Goal: Task Accomplishment & Management: Use online tool/utility

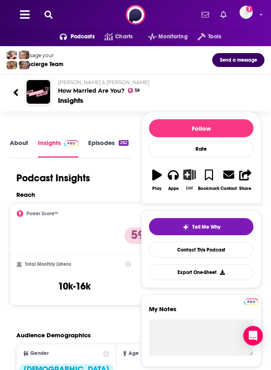
click at [191, 175] on icon "button" at bounding box center [190, 174] width 13 height 11
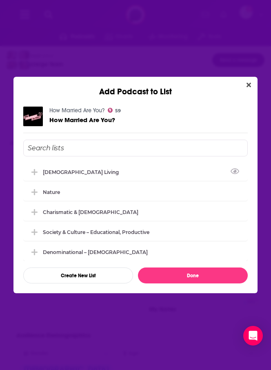
click at [114, 151] on input "Add Podcast To List" at bounding box center [135, 148] width 225 height 17
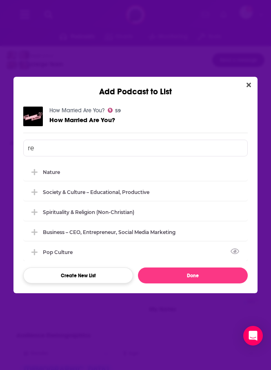
type input "r"
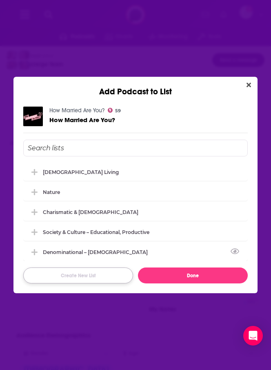
click at [88, 278] on button "Create New List" at bounding box center [78, 276] width 110 height 16
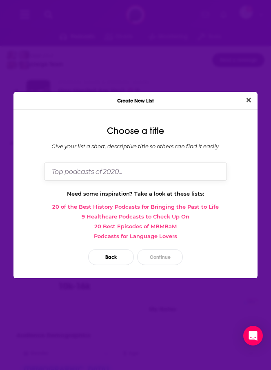
click at [92, 164] on input "Dialog" at bounding box center [135, 172] width 183 height 18
type input "Relationship – Marriage, Dating"
click at [156, 257] on button "Continue" at bounding box center [160, 257] width 46 height 16
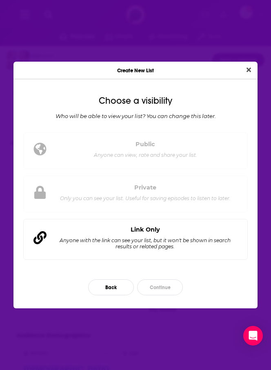
click at [159, 240] on div "Anyone with the link can see your list, but it won't be shown in search results…" at bounding box center [146, 244] width 172 height 12
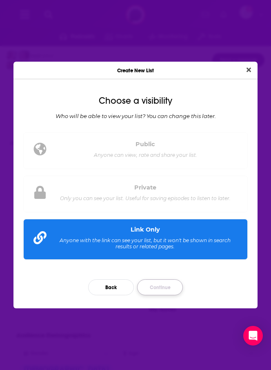
click at [163, 291] on button "Continue" at bounding box center [160, 288] width 46 height 16
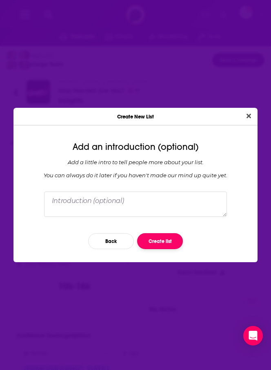
click at [159, 242] on button "Create list" at bounding box center [160, 241] width 46 height 16
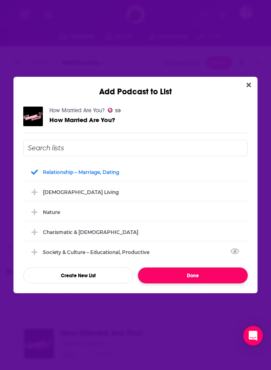
click at [172, 277] on button "Done" at bounding box center [193, 276] width 110 height 16
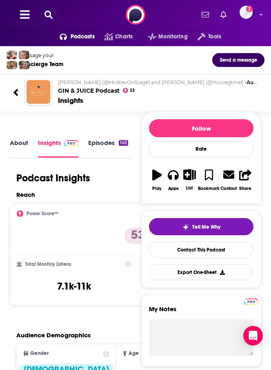
click at [20, 143] on link "About" at bounding box center [19, 148] width 18 height 18
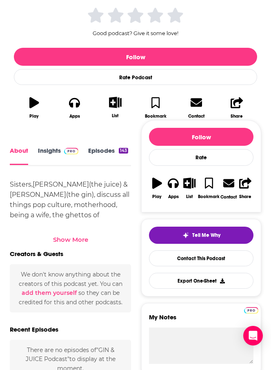
scroll to position [190, 0]
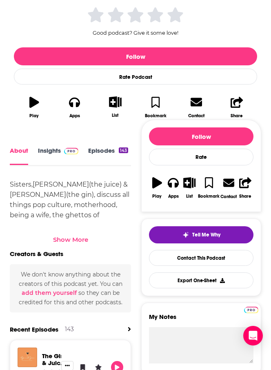
click at [70, 236] on div "Show More" at bounding box center [70, 240] width 35 height 8
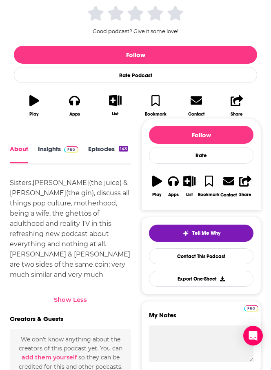
scroll to position [192, 0]
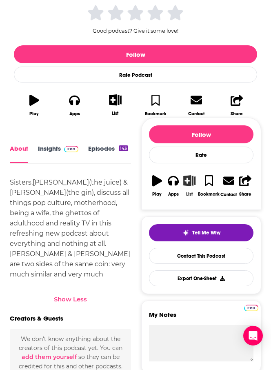
click at [188, 175] on icon "button" at bounding box center [190, 180] width 12 height 11
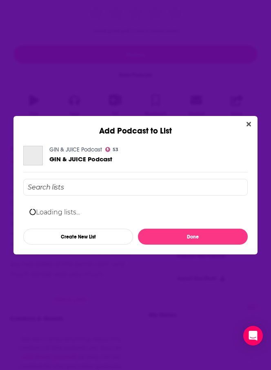
scroll to position [0, 0]
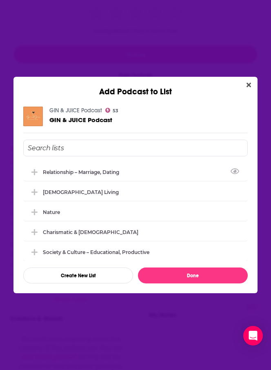
click at [81, 144] on input "Add Podcast To List" at bounding box center [135, 148] width 225 height 17
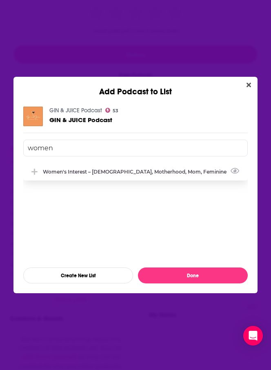
click at [99, 175] on div "Women's Interest – [DEMOGRAPHIC_DATA], Motherhood, Mom, Feminine" at bounding box center [135, 172] width 225 height 18
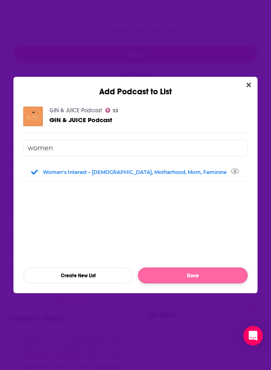
type input "women"
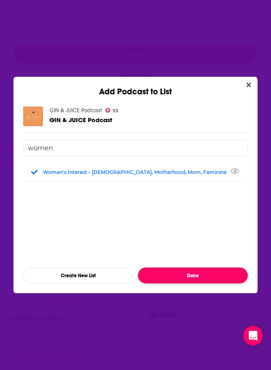
click at [204, 277] on button "Done" at bounding box center [193, 276] width 110 height 16
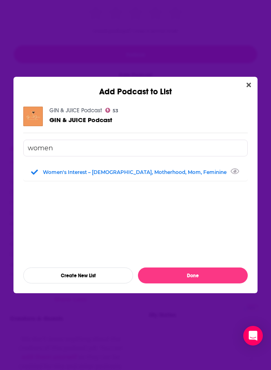
scroll to position [192, 0]
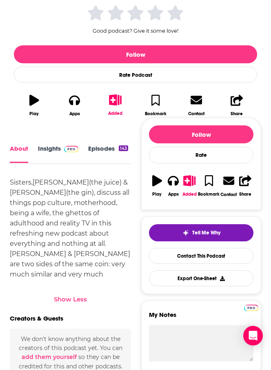
click at [51, 145] on link "Insights" at bounding box center [58, 154] width 40 height 18
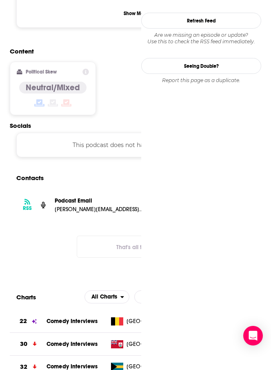
scroll to position [654, 0]
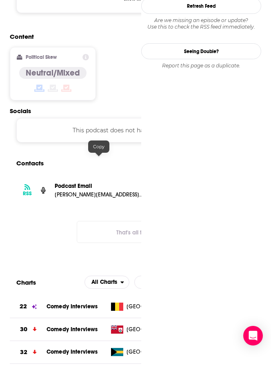
click at [101, 183] on div "Podcast Email" at bounding box center [99, 187] width 88 height 9
click at [101, 191] on p "[PERSON_NAME][EMAIL_ADDRESS][DOMAIN_NAME]" at bounding box center [99, 194] width 88 height 7
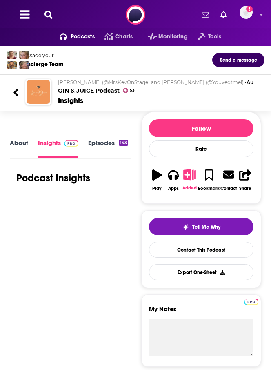
click at [186, 175] on icon "button" at bounding box center [190, 174] width 13 height 11
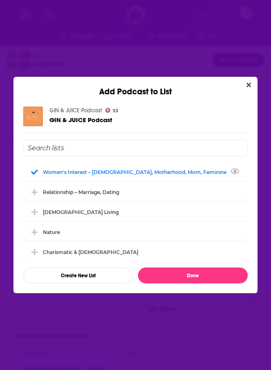
click at [136, 147] on input "Add Podcast To List" at bounding box center [135, 148] width 225 height 17
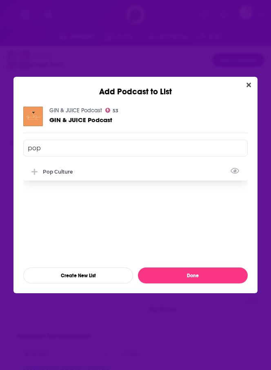
click at [83, 174] on div "Pop Culture" at bounding box center [135, 172] width 225 height 18
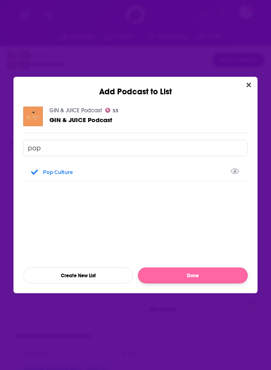
type input "pop"
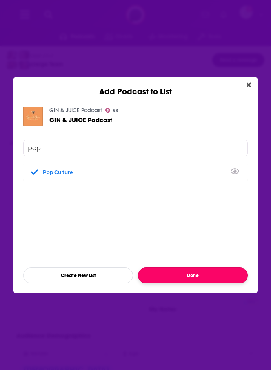
click at [214, 278] on button "Done" at bounding box center [193, 276] width 110 height 16
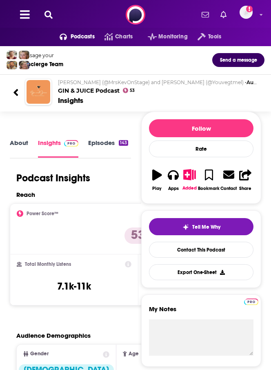
click at [99, 145] on link "Episodes 143" at bounding box center [108, 148] width 40 height 18
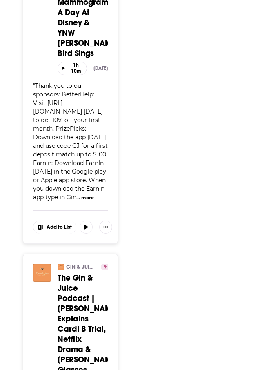
scroll to position [1175, 0]
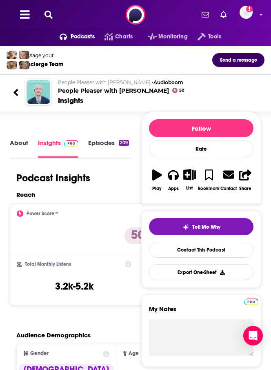
click at [19, 144] on link "About" at bounding box center [19, 148] width 18 height 18
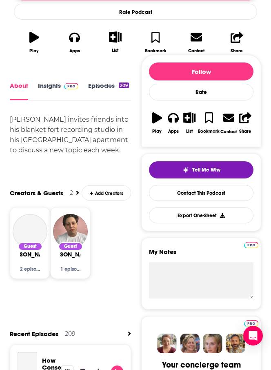
scroll to position [253, 0]
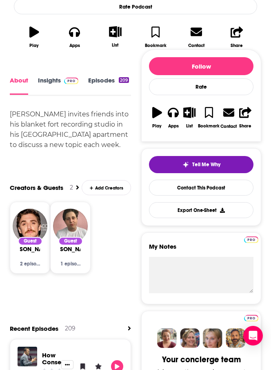
click at [55, 87] on link "Insights" at bounding box center [58, 86] width 40 height 18
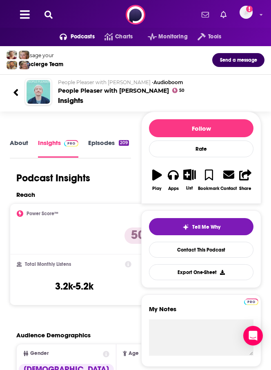
click at [102, 148] on link "Episodes 209" at bounding box center [108, 148] width 41 height 18
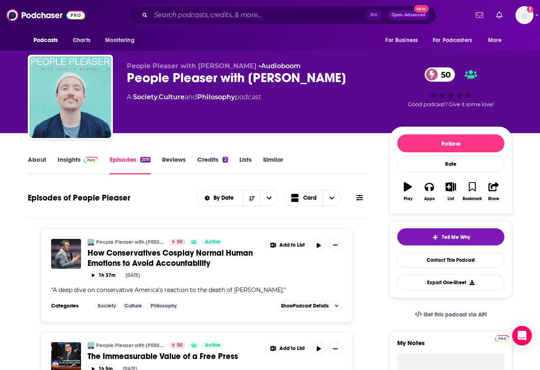
click at [74, 163] on link "Insights" at bounding box center [78, 165] width 40 height 19
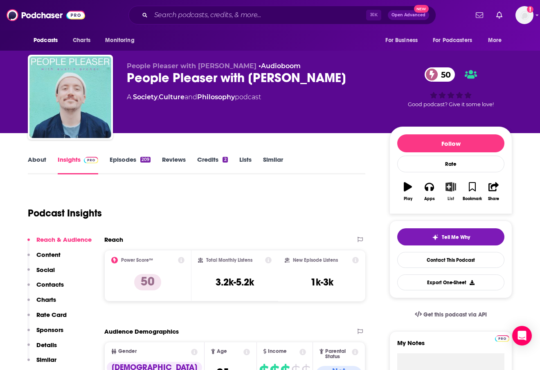
click at [271, 185] on icon "button" at bounding box center [451, 186] width 10 height 9
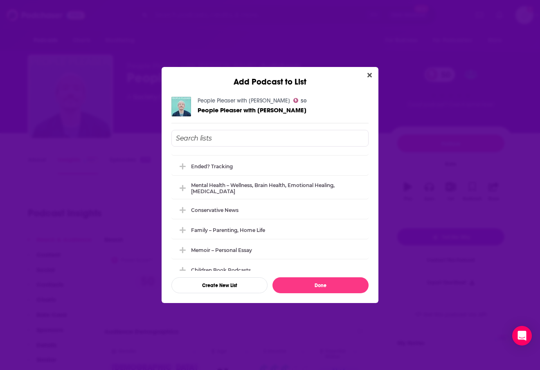
scroll to position [303, 0]
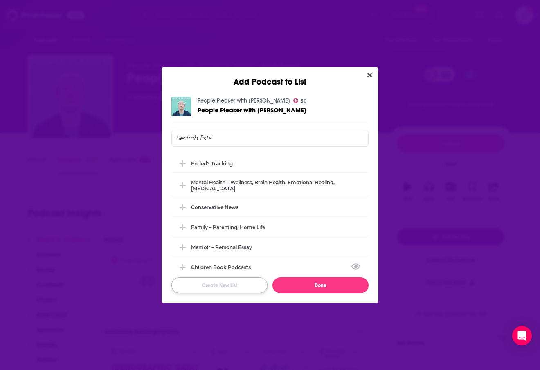
click at [223, 289] on button "Create New List" at bounding box center [219, 286] width 96 height 16
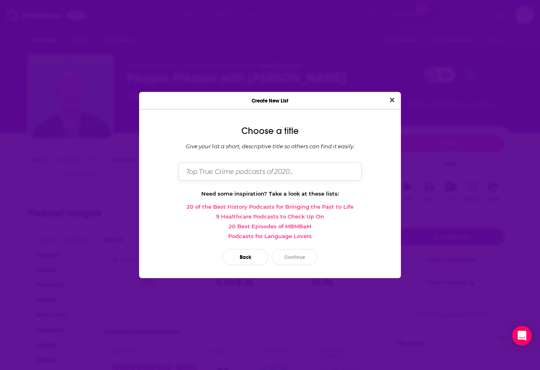
click at [242, 167] on input "Dialog" at bounding box center [269, 172] width 183 height 18
type input "Liberal"
click at [271, 253] on button "Continue" at bounding box center [294, 257] width 46 height 16
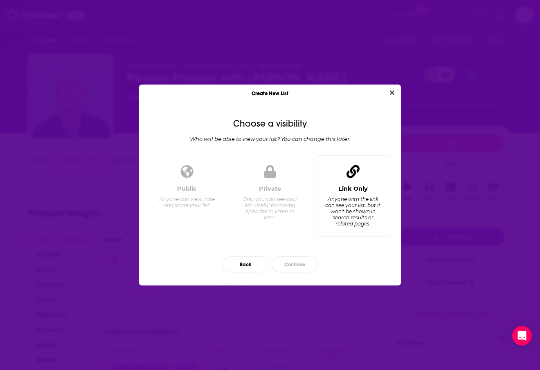
click at [271, 212] on div "Anyone with the link can see your list, but it won't be shown in search results…" at bounding box center [353, 211] width 56 height 31
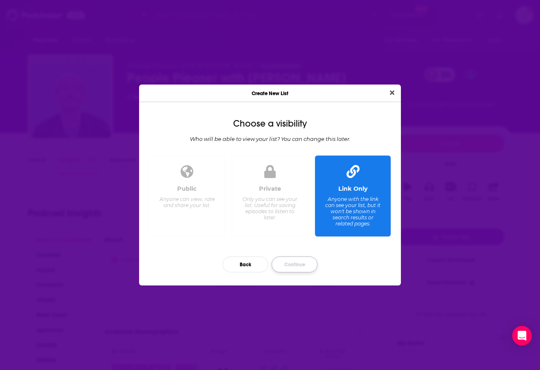
click at [271, 264] on button "Continue" at bounding box center [294, 265] width 46 height 16
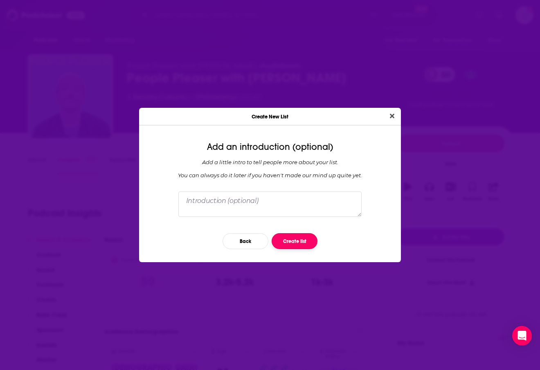
click at [271, 241] on button "Create list" at bounding box center [294, 241] width 46 height 16
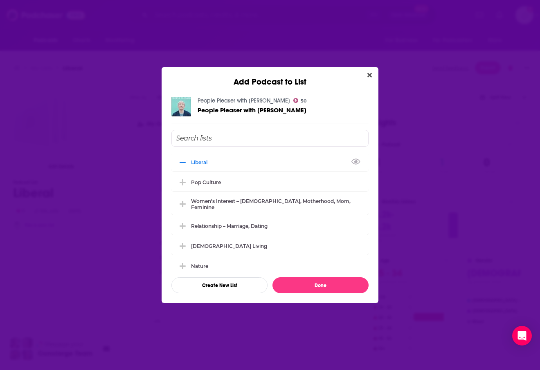
click at [227, 141] on input "Add Podcast To List" at bounding box center [269, 138] width 197 height 17
click at [187, 178] on button "Add Podcast To List" at bounding box center [183, 182] width 15 height 9
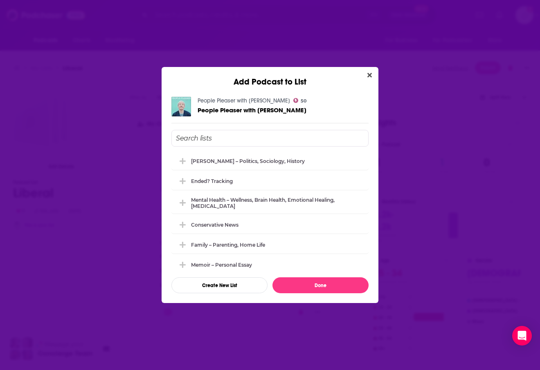
scroll to position [323, 0]
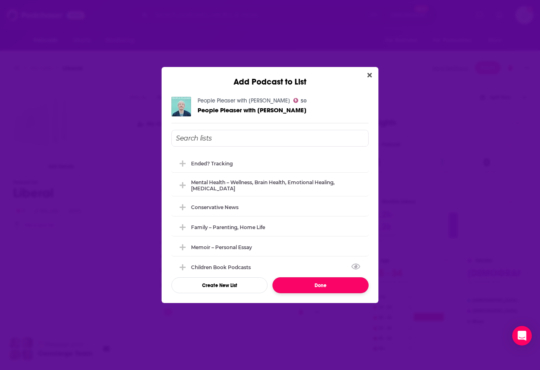
click at [271, 283] on button "Done" at bounding box center [320, 286] width 96 height 16
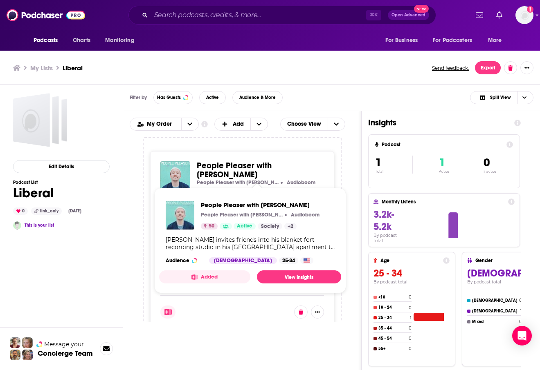
click at [257, 166] on span "People Pleaser with Austin Archer" at bounding box center [234, 170] width 75 height 19
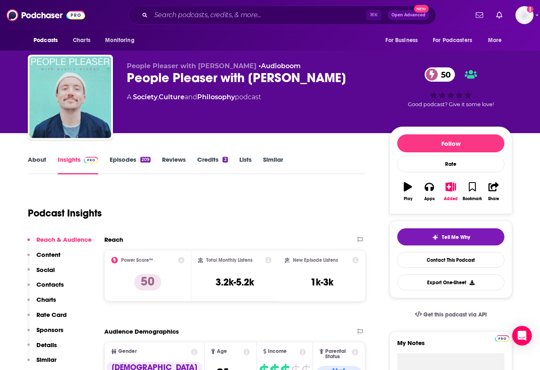
click at [39, 169] on link "About" at bounding box center [37, 165] width 18 height 19
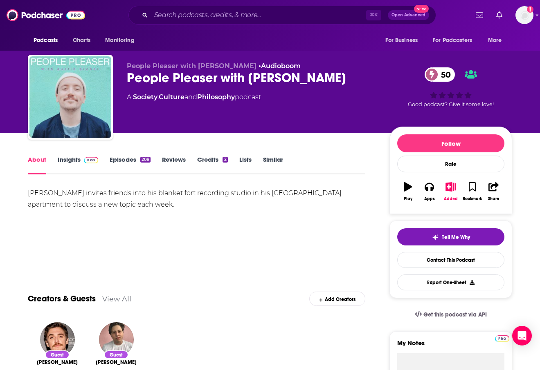
click at [126, 164] on link "Episodes 209" at bounding box center [130, 165] width 41 height 19
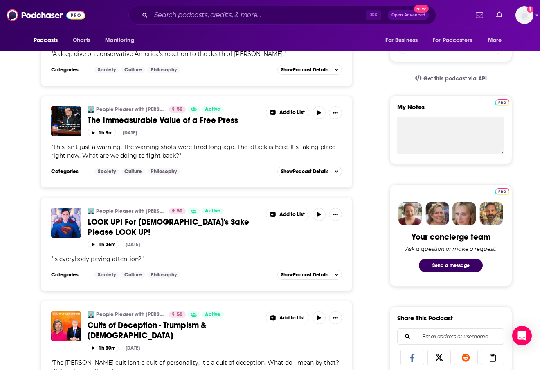
scroll to position [46, 0]
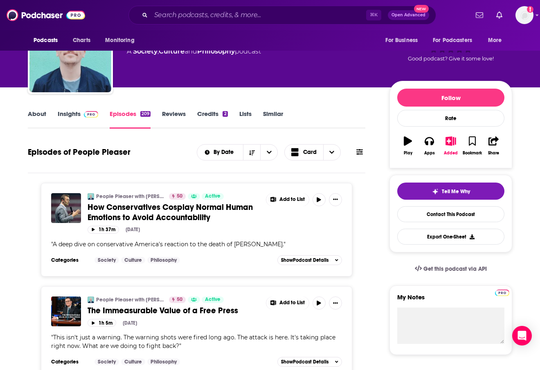
click at [65, 118] on link "Insights" at bounding box center [78, 119] width 40 height 19
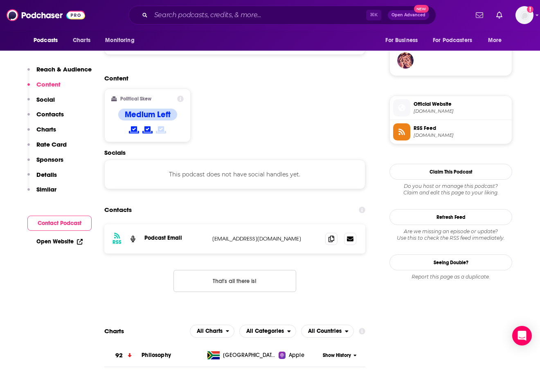
scroll to position [600, 0]
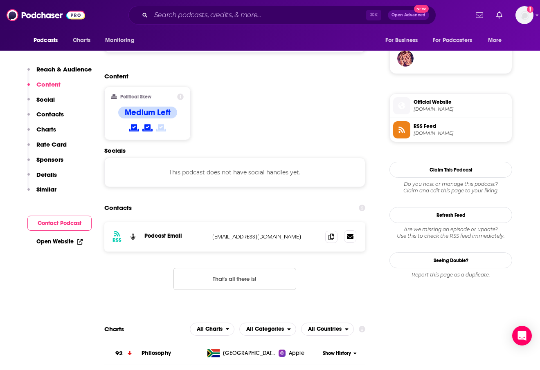
click at [271, 234] on icon at bounding box center [350, 236] width 7 height 5
